Goal: Task Accomplishment & Management: Manage account settings

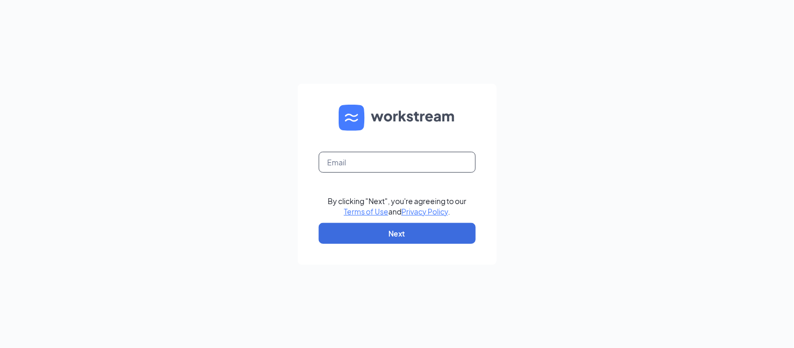
click at [369, 161] on input "text" at bounding box center [397, 162] width 157 height 21
type input "[EMAIL_ADDRESS][DOMAIN_NAME]"
click at [414, 222] on form "[EMAIL_ADDRESS][DOMAIN_NAME] By clicking "Next", you're agreeing to our Terms o…" at bounding box center [397, 174] width 199 height 181
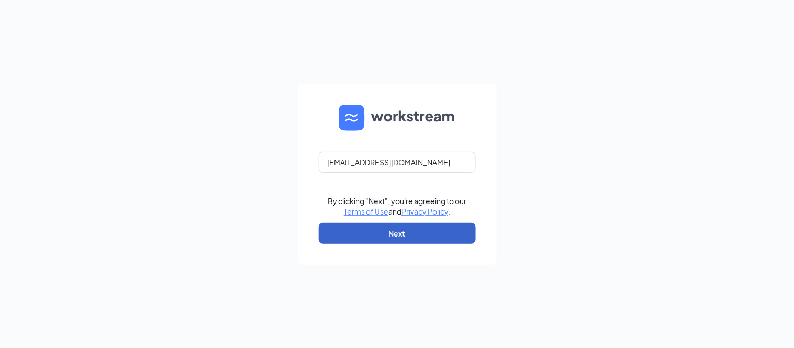
click at [419, 234] on button "Next" at bounding box center [397, 233] width 157 height 21
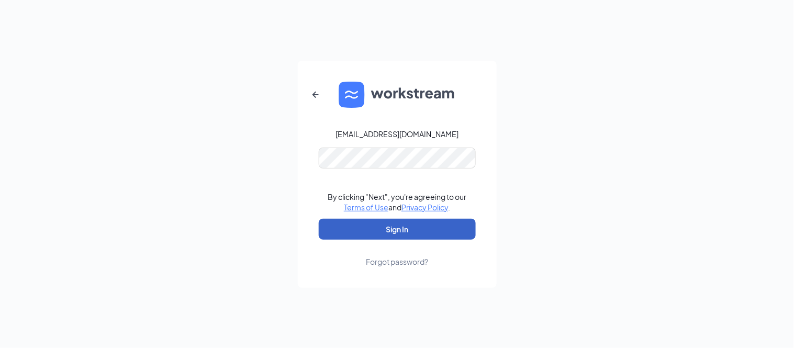
click at [373, 238] on button "Sign In" at bounding box center [397, 229] width 157 height 21
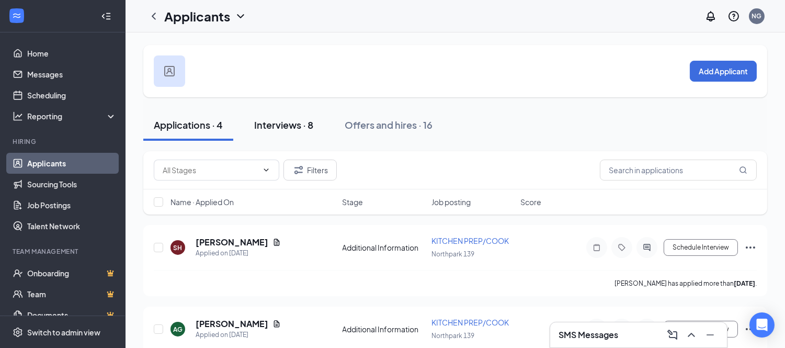
click at [271, 129] on div "Interviews · 8" at bounding box center [283, 124] width 59 height 13
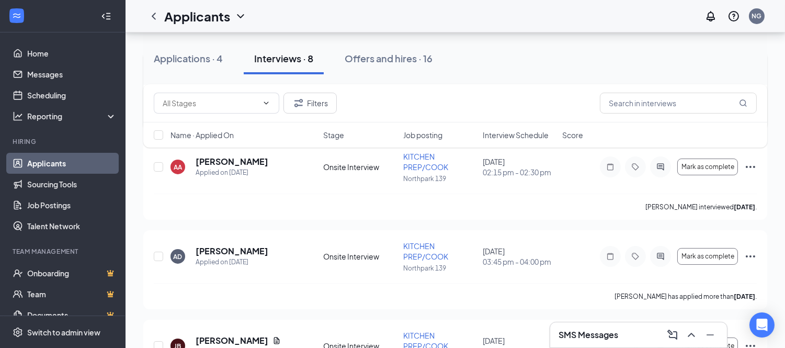
scroll to position [174, 0]
